Goal: Task Accomplishment & Management: Manage account settings

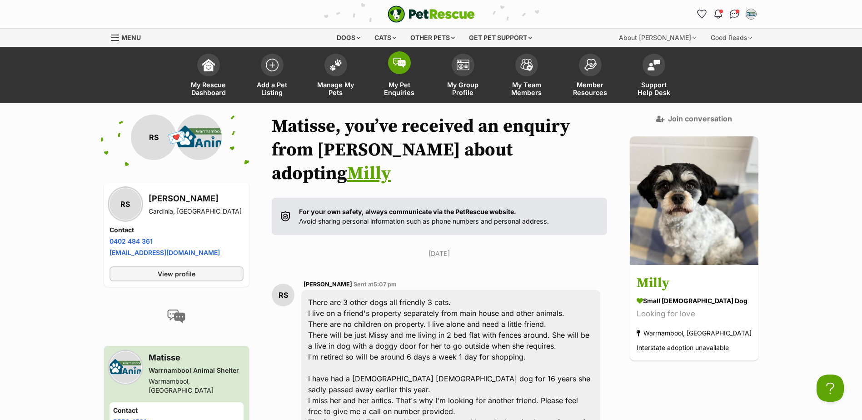
click at [397, 89] on span "My Pet Enquiries" at bounding box center [399, 88] width 41 height 15
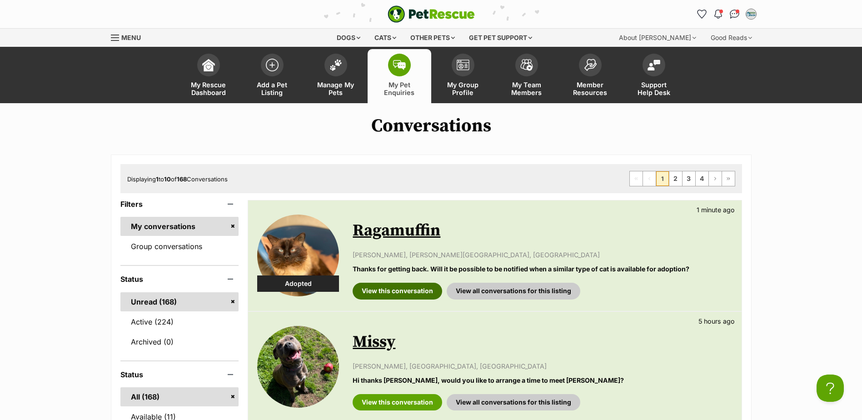
click at [404, 287] on link "View this conversation" at bounding box center [398, 291] width 90 height 16
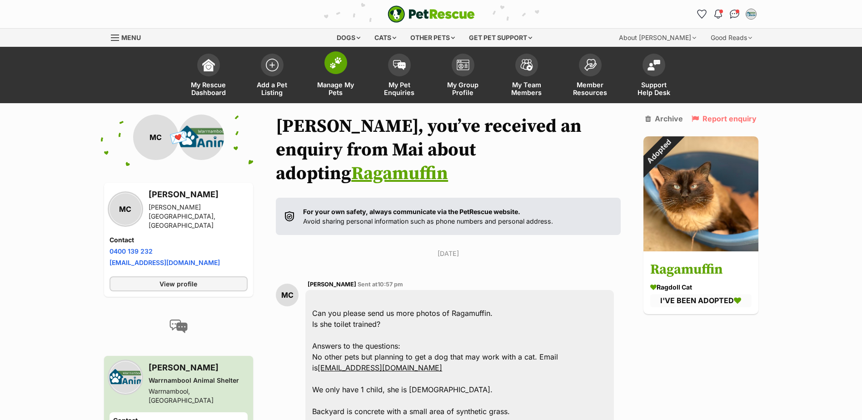
click at [336, 90] on span "Manage My Pets" at bounding box center [335, 88] width 41 height 15
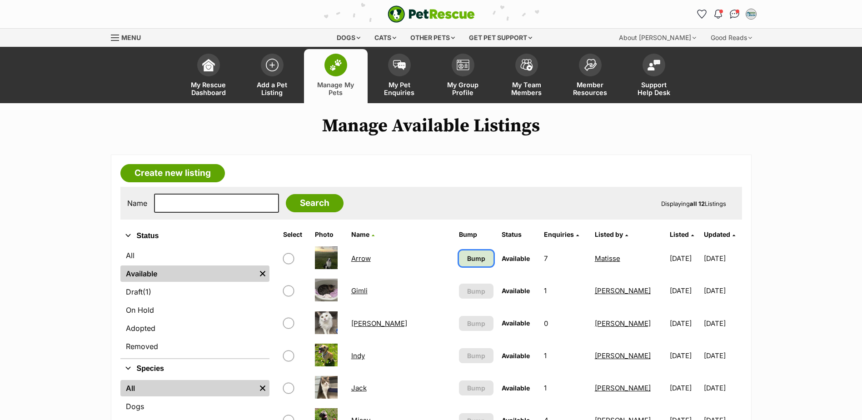
click at [467, 257] on span "Bump" at bounding box center [476, 259] width 18 height 10
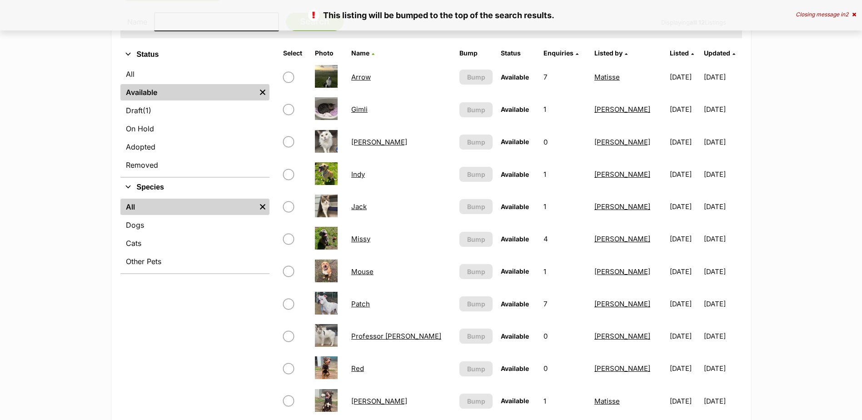
scroll to position [182, 0]
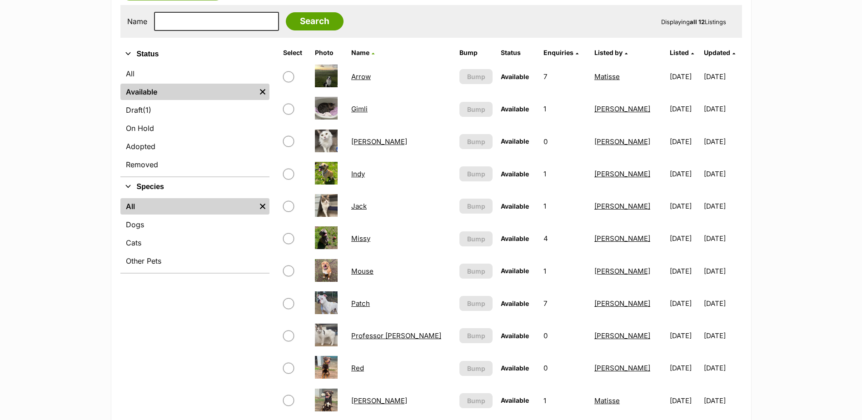
click at [361, 174] on link "Indy" at bounding box center [358, 174] width 14 height 9
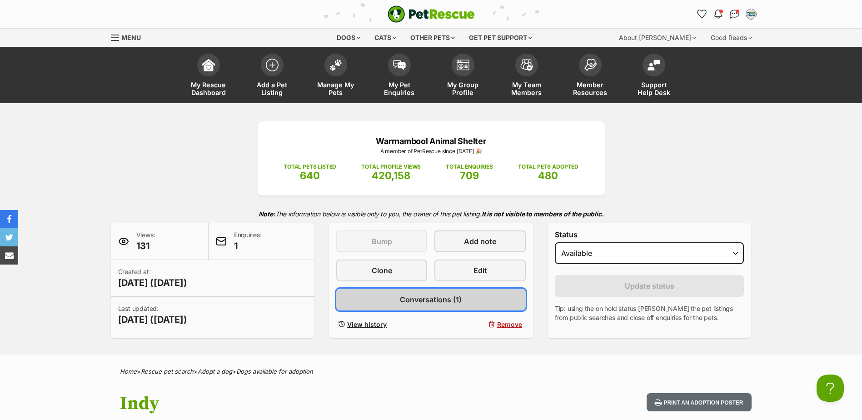
click at [463, 301] on link "Conversations (1)" at bounding box center [431, 300] width 190 height 22
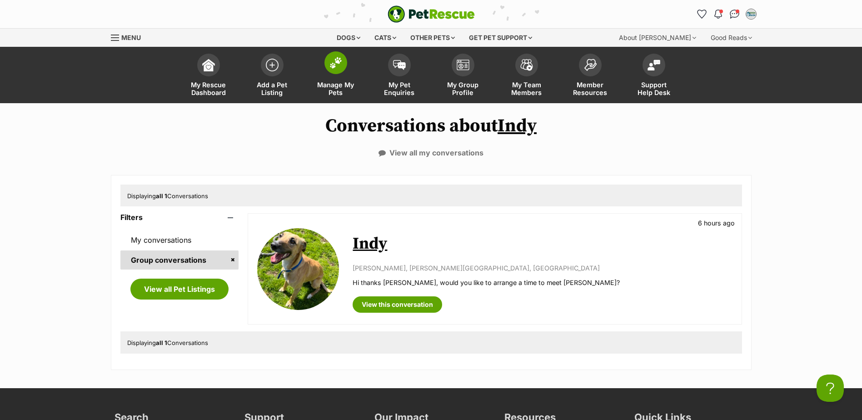
click at [331, 89] on span "Manage My Pets" at bounding box center [335, 88] width 41 height 15
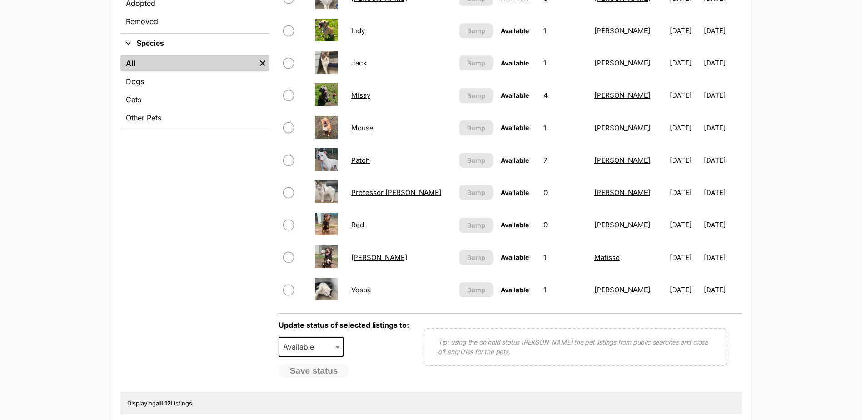
scroll to position [409, 0]
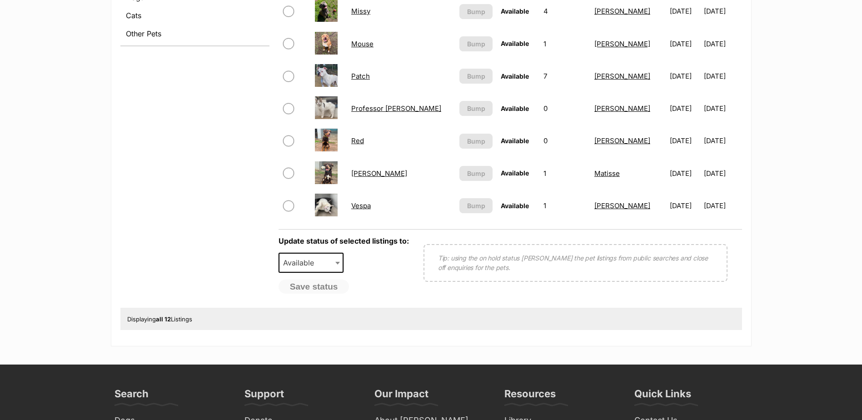
click at [363, 175] on link "[PERSON_NAME]" at bounding box center [379, 173] width 56 height 9
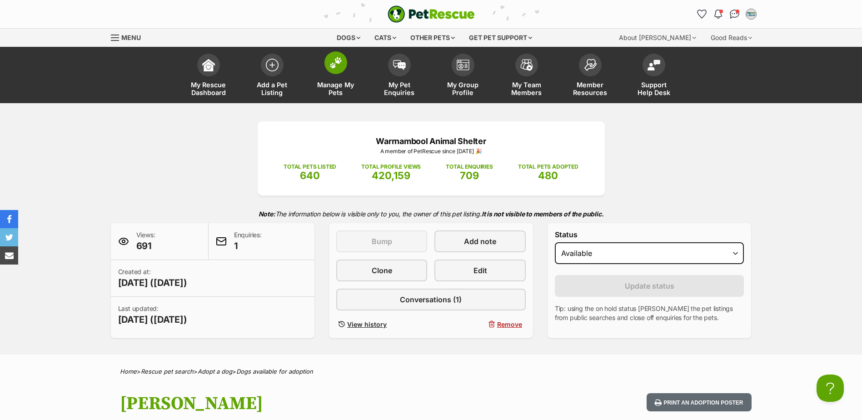
click at [336, 85] on span "Manage My Pets" at bounding box center [335, 88] width 41 height 15
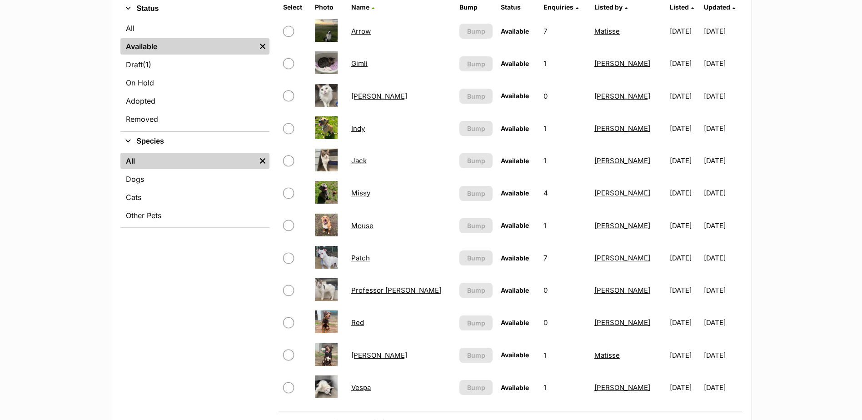
scroll to position [409, 0]
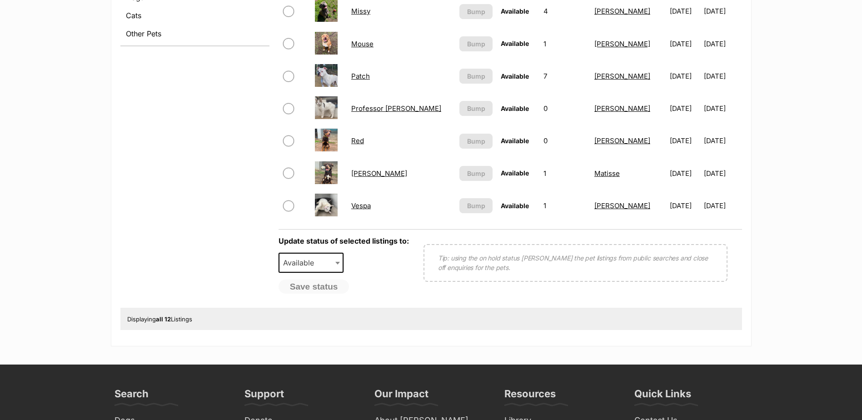
click at [363, 140] on link "Red" at bounding box center [357, 140] width 13 height 9
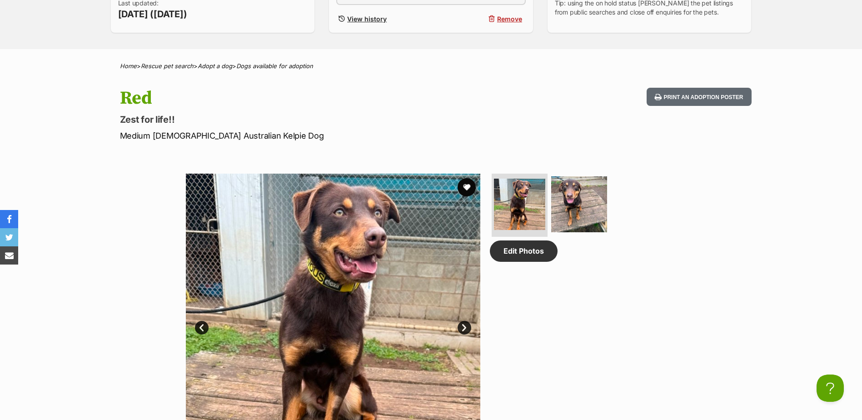
scroll to position [136, 0]
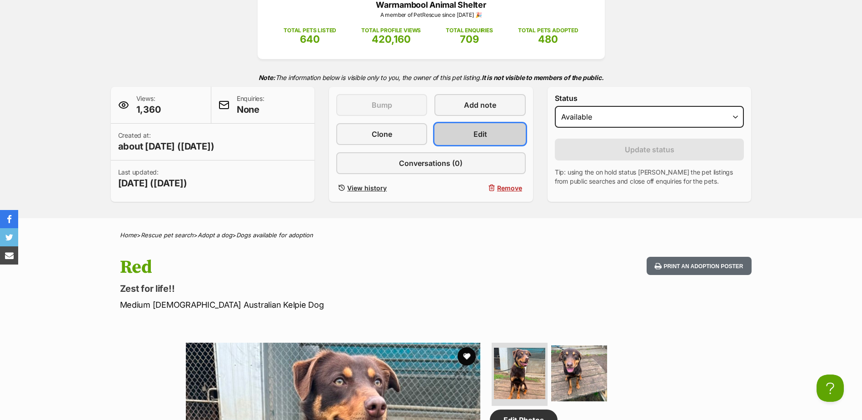
click at [474, 132] on span "Edit" at bounding box center [481, 134] width 14 height 11
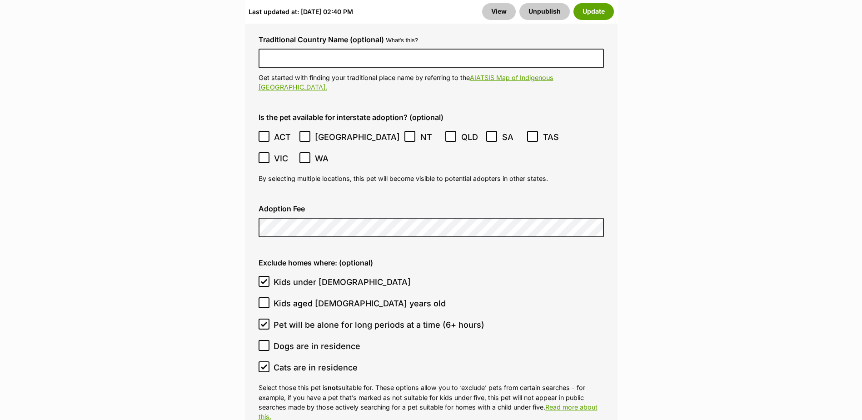
scroll to position [2545, 0]
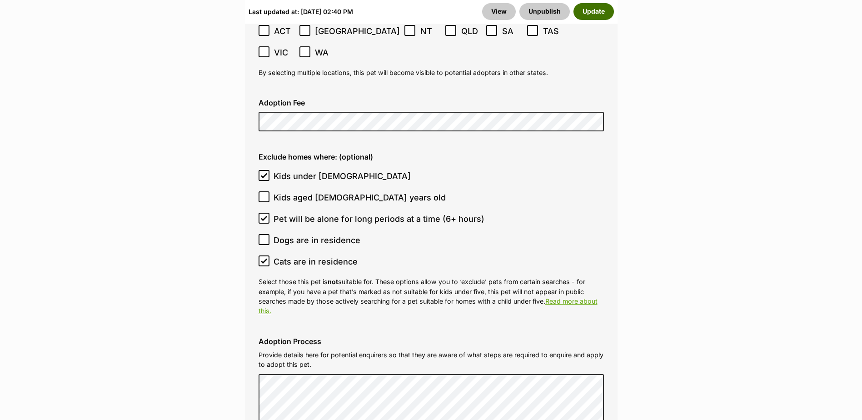
click at [598, 14] on button "Update" at bounding box center [594, 11] width 40 height 16
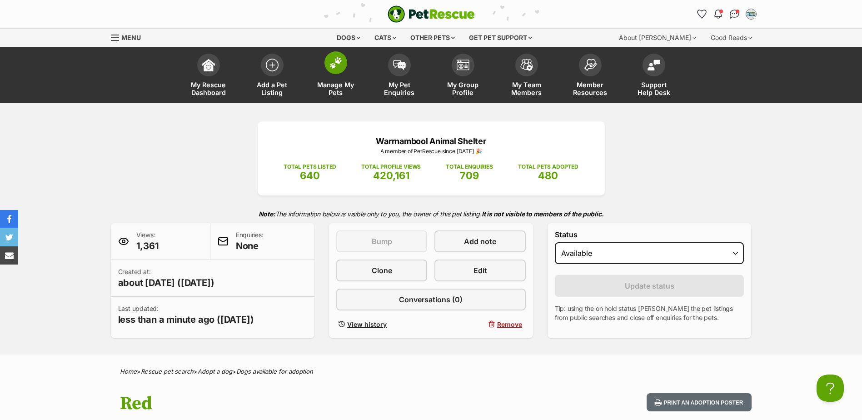
click at [338, 87] on span "Manage My Pets" at bounding box center [335, 88] width 41 height 15
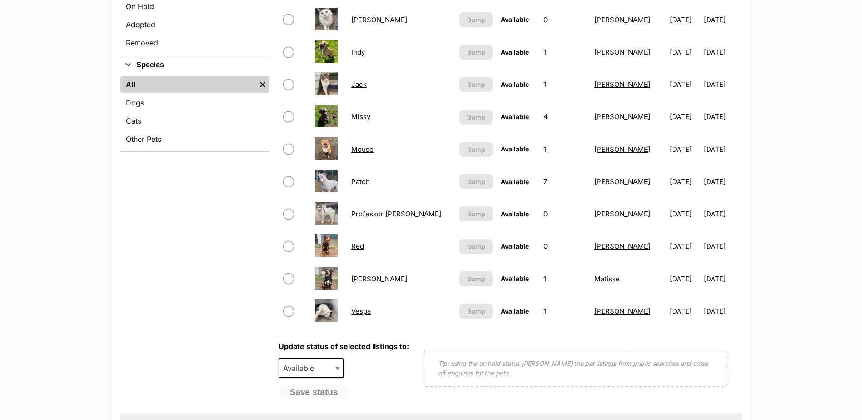
scroll to position [318, 0]
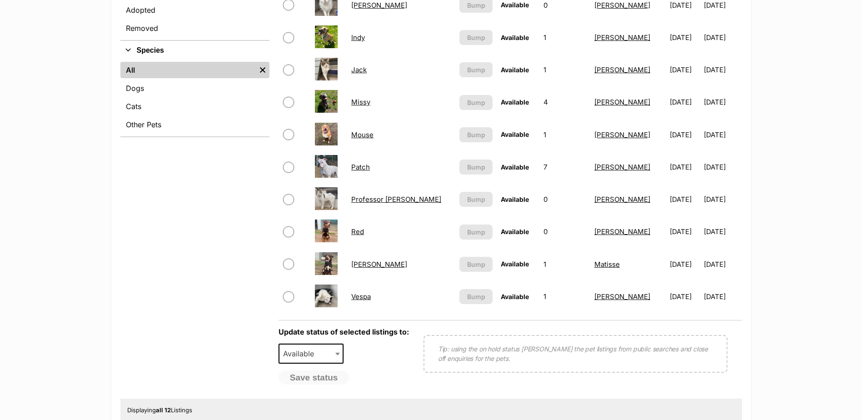
click at [363, 167] on link "Patch" at bounding box center [360, 167] width 19 height 9
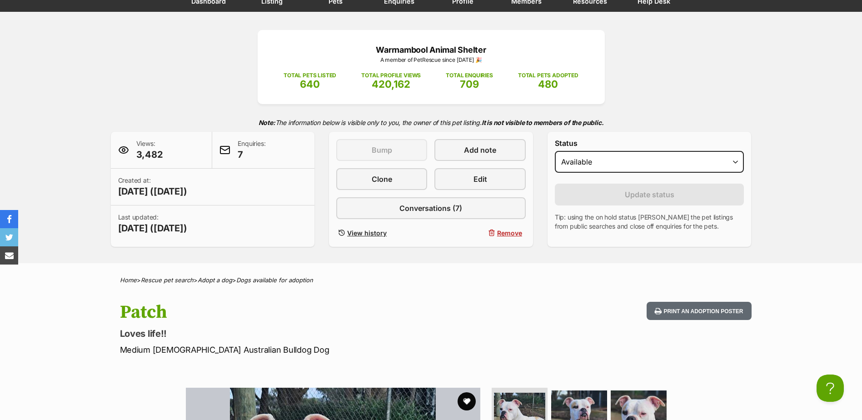
scroll to position [91, 0]
click at [481, 182] on span "Edit" at bounding box center [481, 179] width 14 height 11
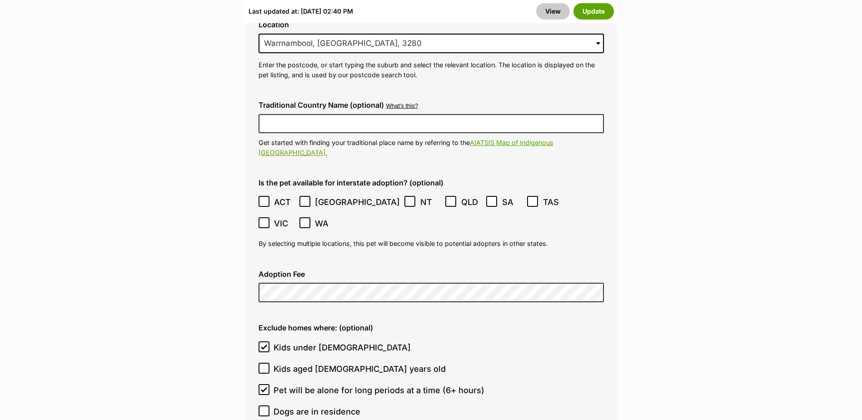
scroll to position [2409, 0]
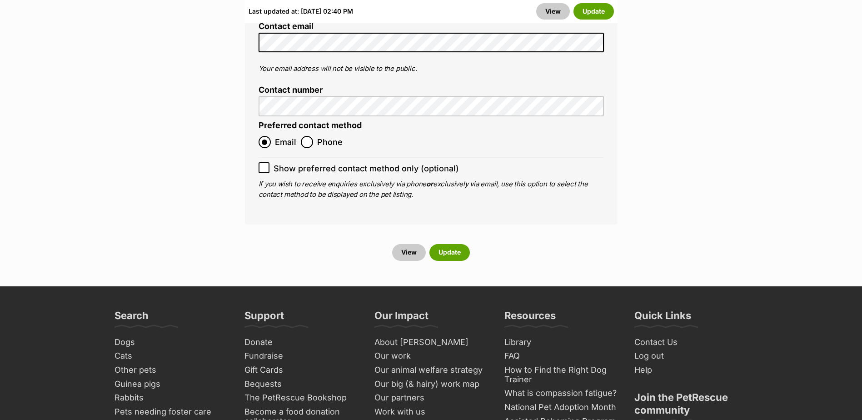
scroll to position [3772, 0]
click at [445, 244] on button "Update" at bounding box center [449, 252] width 40 height 16
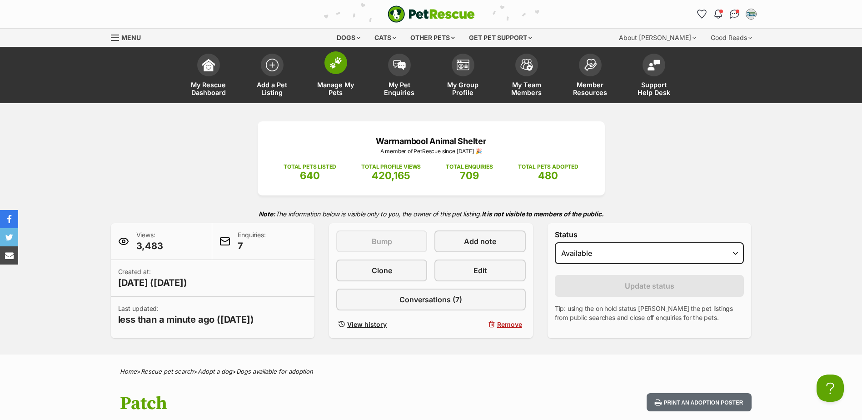
click at [340, 89] on span "Manage My Pets" at bounding box center [335, 88] width 41 height 15
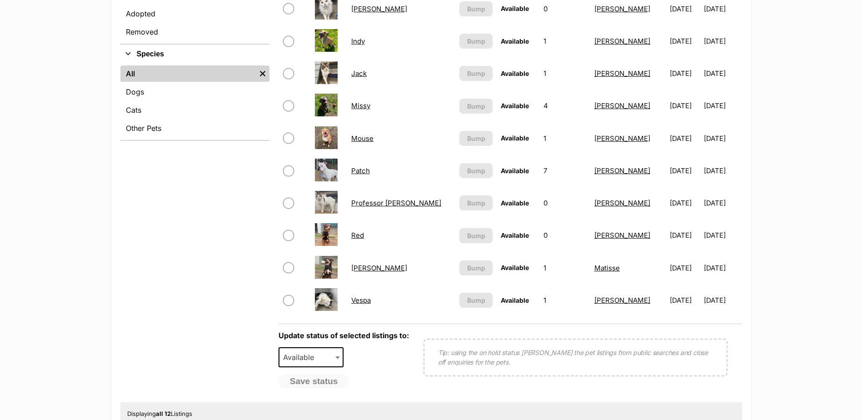
scroll to position [318, 0]
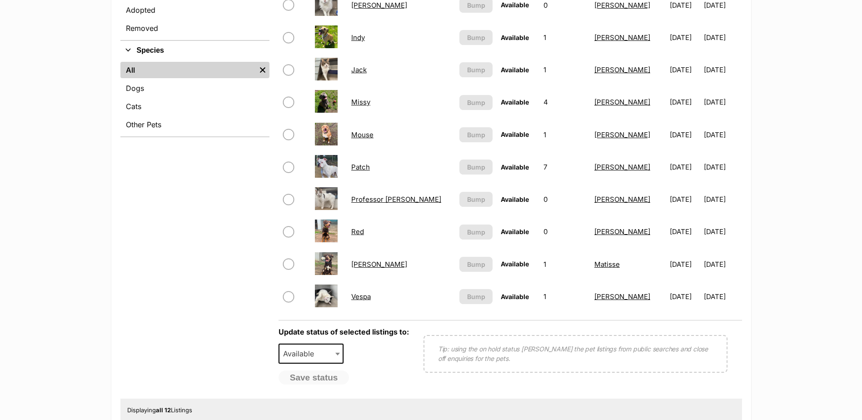
click at [387, 199] on link "Professor [PERSON_NAME]" at bounding box center [396, 199] width 90 height 9
